Goal: Task Accomplishment & Management: Manage account settings

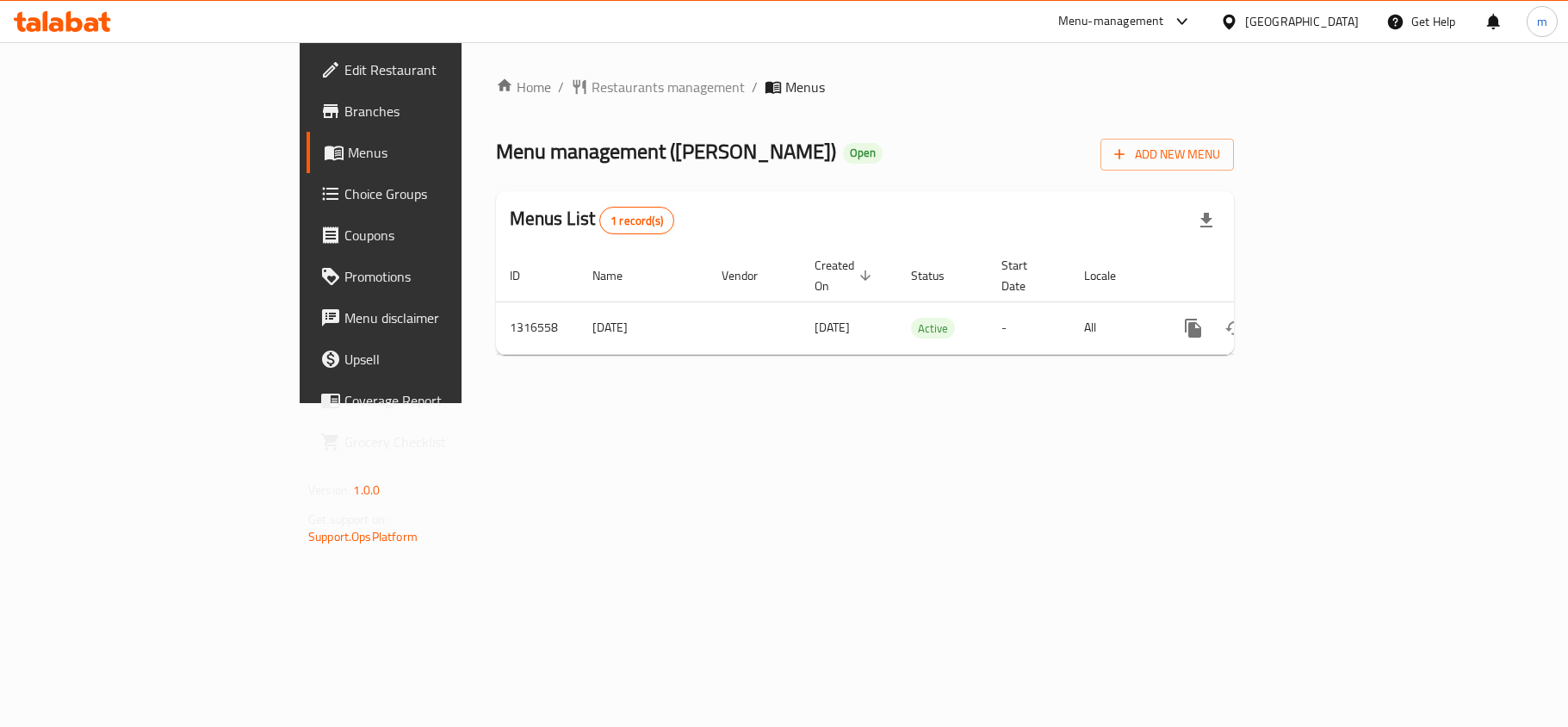
click at [1297, 25] on div "[GEOGRAPHIC_DATA]" at bounding box center [1302, 22] width 114 height 19
click at [592, 78] on span "Restaurants management" at bounding box center [669, 86] width 153 height 20
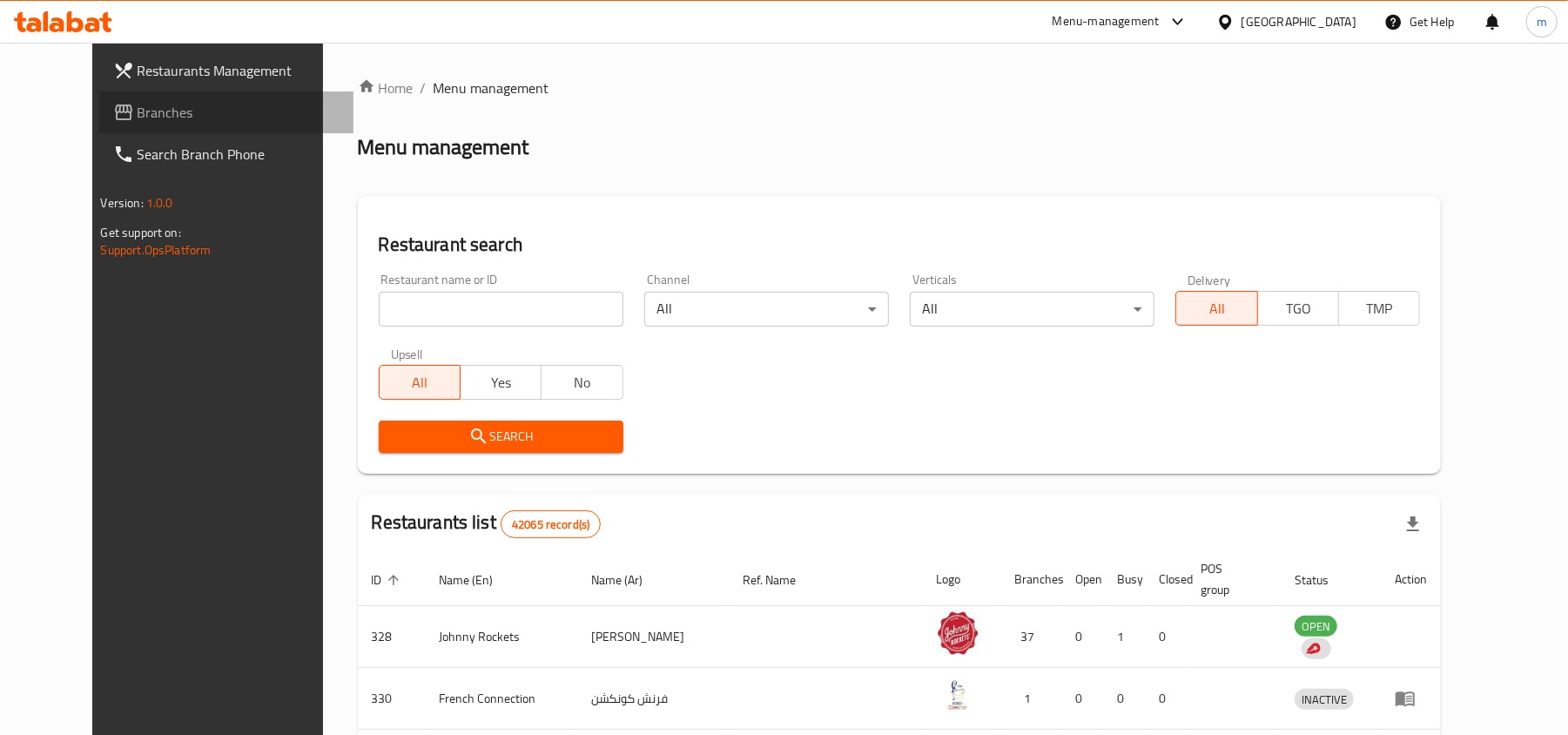
click at [137, 118] on span "Branches" at bounding box center [239, 111] width 203 height 20
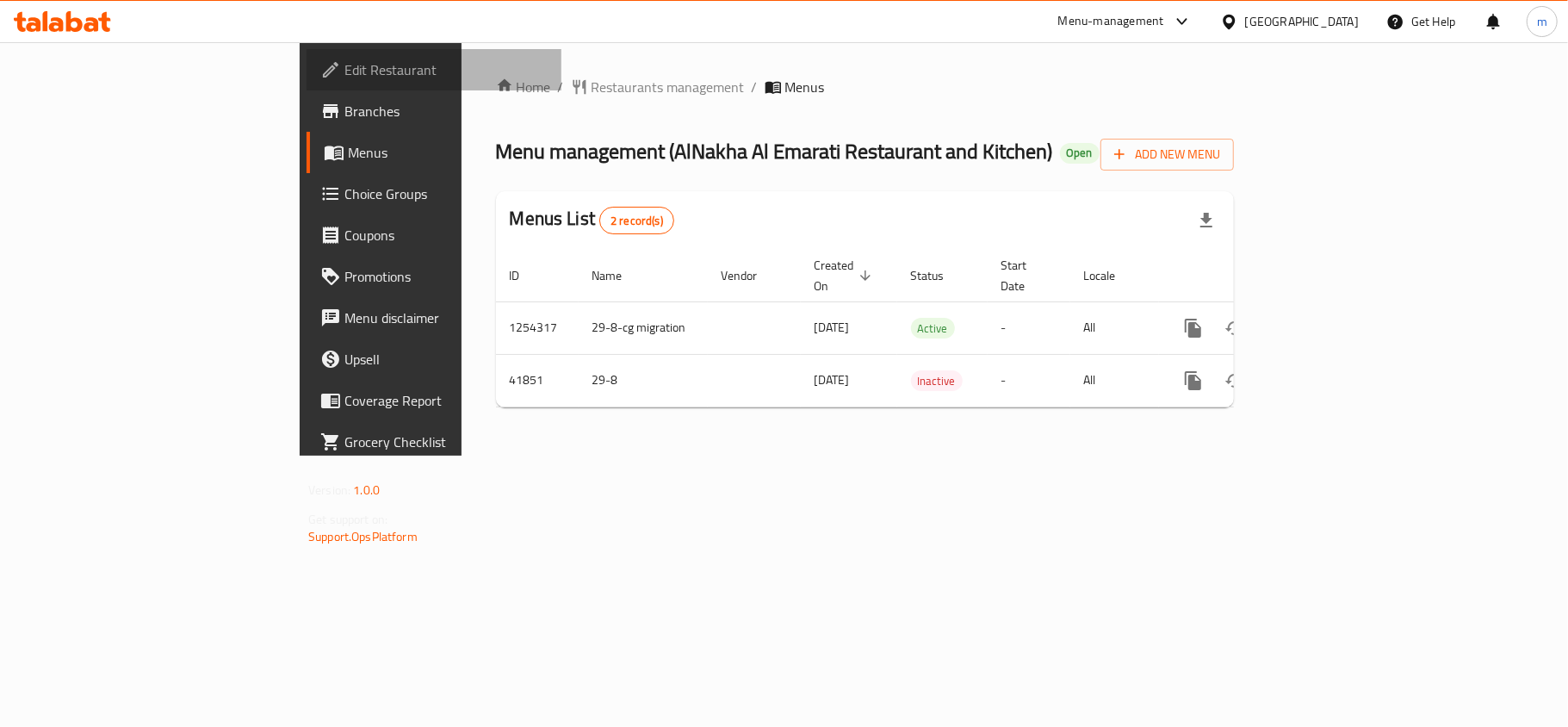
click at [344, 67] on span "Edit Restaurant" at bounding box center [446, 69] width 203 height 20
